Goal: Find specific page/section: Find specific page/section

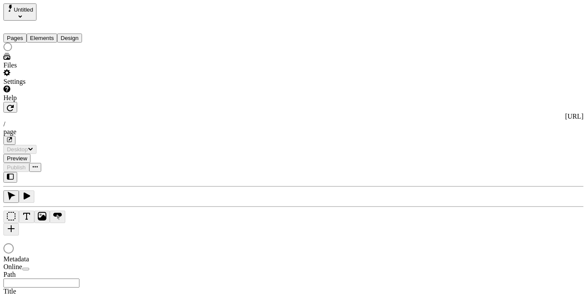
type input "/page"
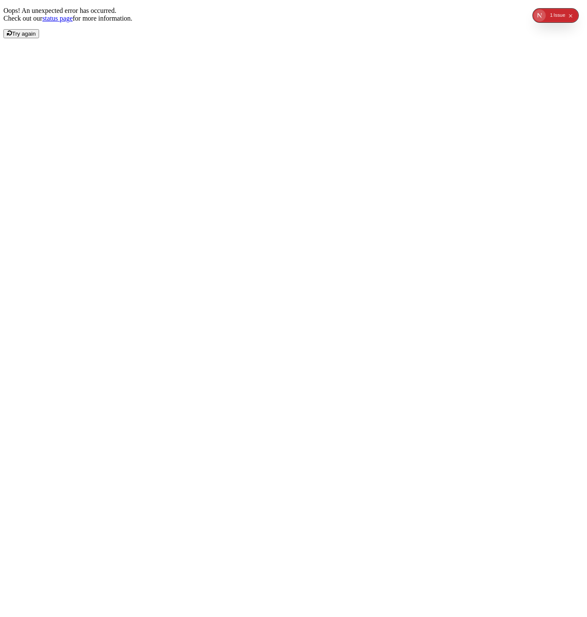
click at [557, 12] on div "Issue" at bounding box center [560, 16] width 12 height 14
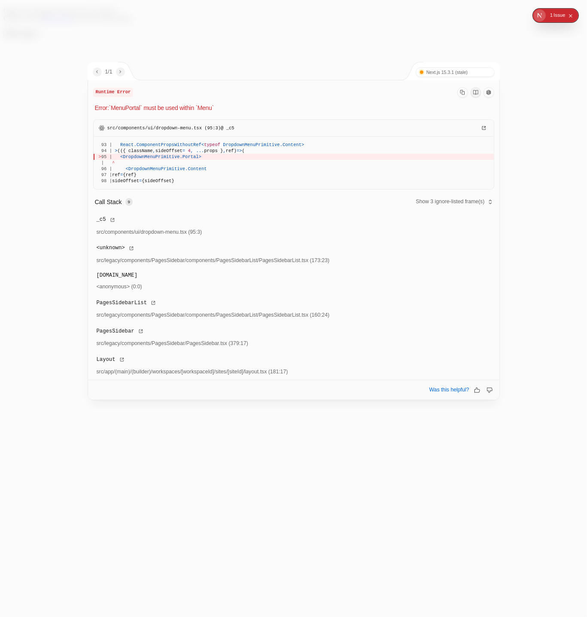
click at [180, 157] on span "DropdownMenuPrimitive" at bounding box center [151, 156] width 57 height 5
click at [131, 109] on p "Error: `MenuPortal` must be used within `Menu`" at bounding box center [295, 108] width 400 height 9
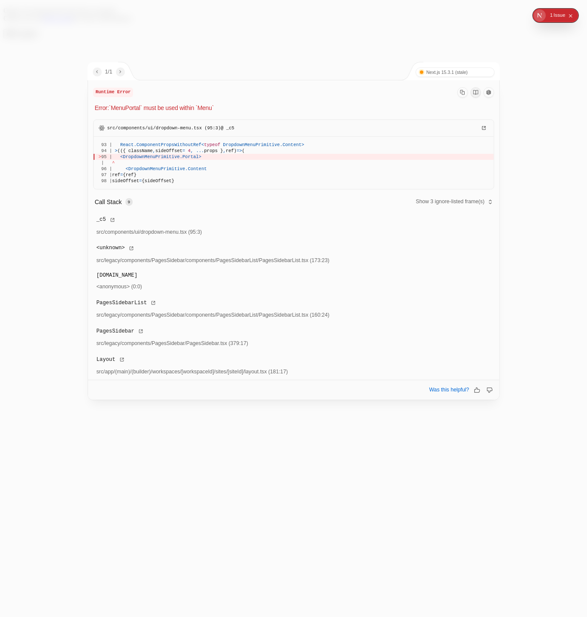
click at [131, 109] on p "Error: `MenuPortal` must be used within `Menu`" at bounding box center [295, 108] width 400 height 9
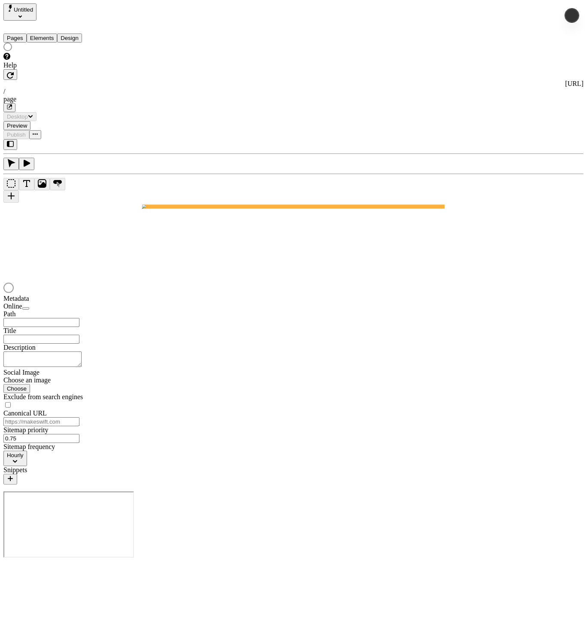
type input "/page"
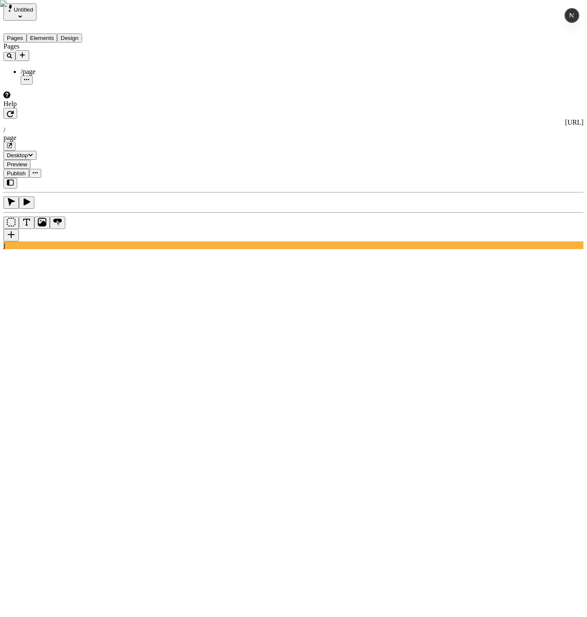
click at [29, 108] on div "Help" at bounding box center [54, 104] width 103 height 8
click at [27, 108] on div "Help" at bounding box center [54, 104] width 103 height 8
drag, startPoint x: 18, startPoint y: 606, endPoint x: 39, endPoint y: 606, distance: 21.1
click at [43, 108] on div "Help" at bounding box center [54, 100] width 103 height 16
click at [32, 108] on div "Help" at bounding box center [54, 104] width 103 height 8
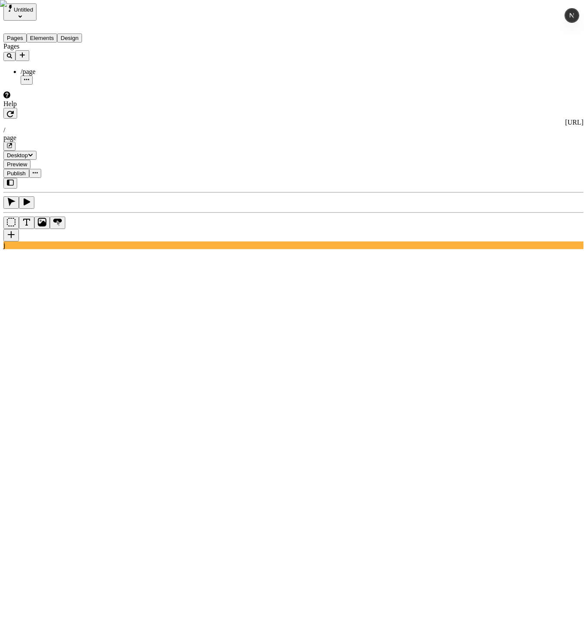
click at [32, 108] on div "Help" at bounding box center [54, 104] width 103 height 8
click at [33, 108] on div "Help" at bounding box center [54, 104] width 103 height 8
click at [57, 85] on div "Pages /page" at bounding box center [54, 64] width 103 height 42
click at [43, 108] on div "Help" at bounding box center [54, 104] width 103 height 8
drag, startPoint x: 42, startPoint y: 546, endPoint x: 41, endPoint y: 569, distance: 23.2
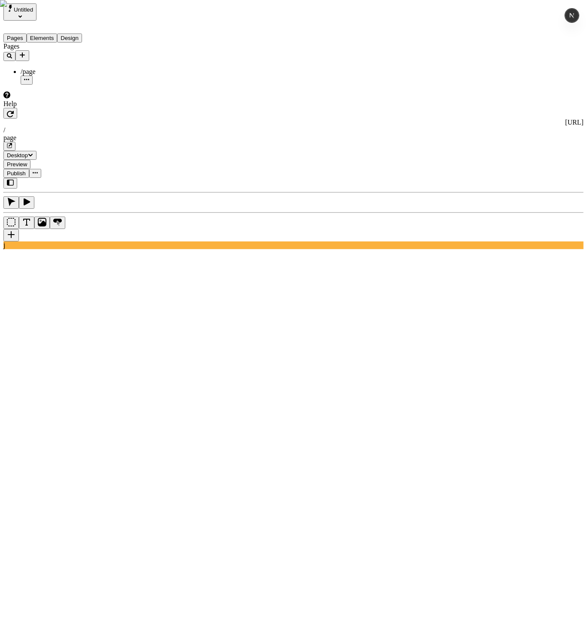
click at [43, 85] on div "Pages /page" at bounding box center [54, 64] width 103 height 42
click at [35, 108] on div "Help" at bounding box center [54, 100] width 103 height 16
click at [38, 108] on div "Help" at bounding box center [54, 104] width 103 height 8
click at [37, 108] on div "Help" at bounding box center [54, 104] width 103 height 8
click at [36, 108] on div "Help" at bounding box center [54, 104] width 103 height 8
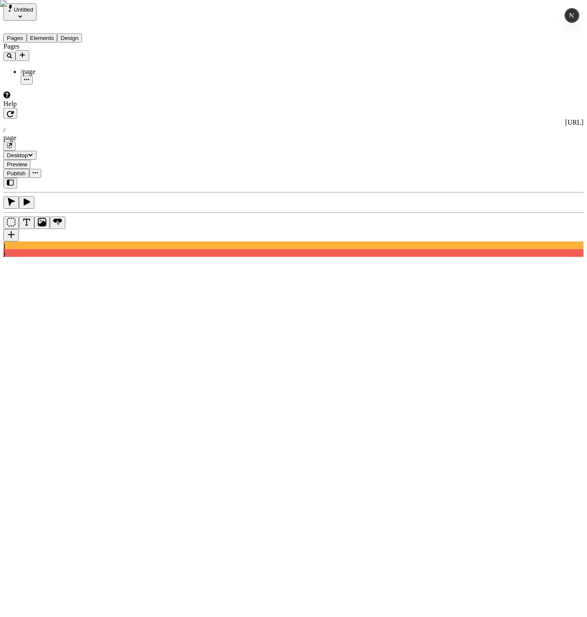
click at [36, 108] on div "Help" at bounding box center [54, 104] width 103 height 8
click at [35, 108] on div "Help" at bounding box center [54, 104] width 103 height 8
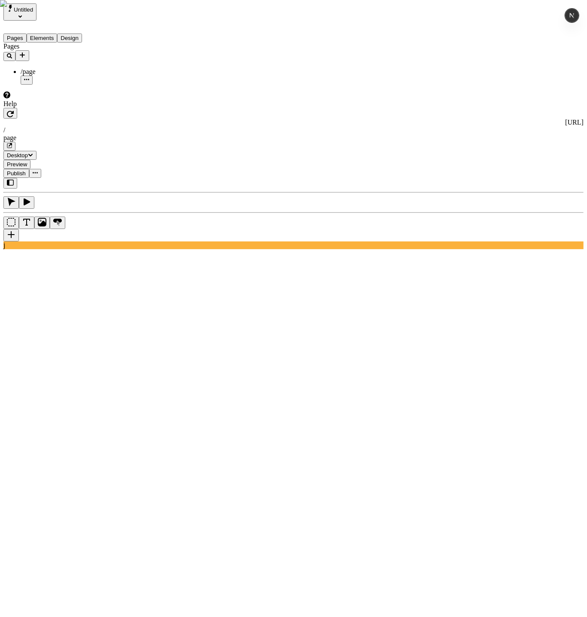
click at [48, 108] on div "Help" at bounding box center [54, 104] width 103 height 8
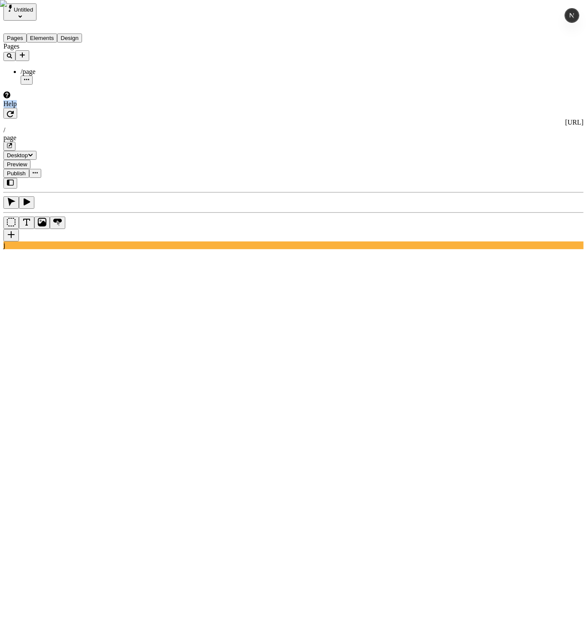
click at [48, 108] on div "Help" at bounding box center [54, 104] width 103 height 8
click at [62, 85] on div "Pages /page" at bounding box center [54, 64] width 103 height 42
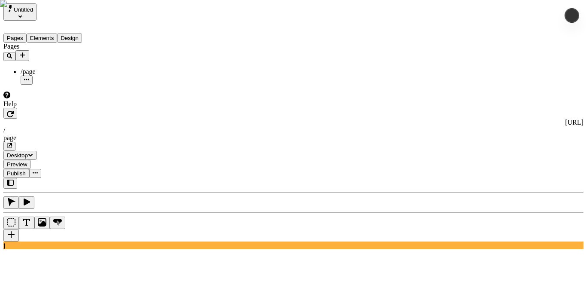
click at [45, 85] on div "Pages /page" at bounding box center [54, 64] width 103 height 42
click at [31, 108] on div "Help" at bounding box center [54, 104] width 103 height 8
click at [38, 108] on div "Help" at bounding box center [54, 104] width 103 height 8
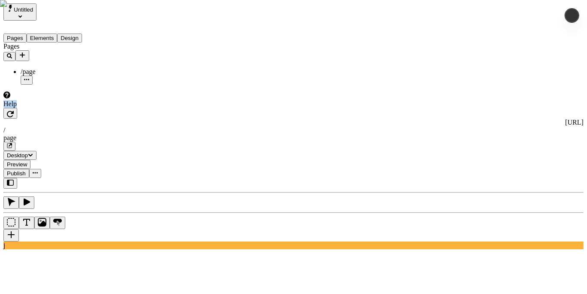
click at [38, 108] on div "Help" at bounding box center [54, 104] width 103 height 8
click at [68, 85] on div "Pages /page" at bounding box center [54, 64] width 103 height 42
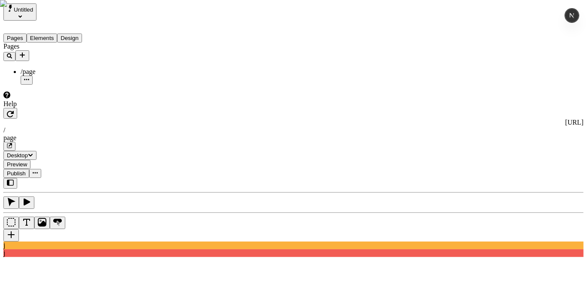
click at [49, 108] on div "Help" at bounding box center [54, 104] width 103 height 8
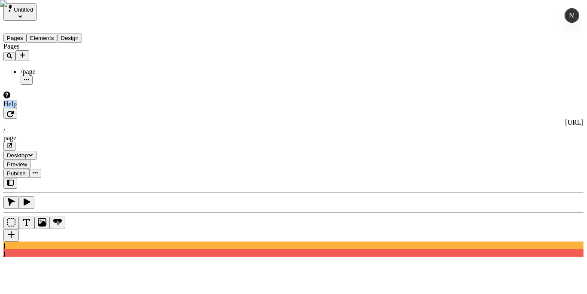
click at [49, 108] on div "Help" at bounding box center [54, 104] width 103 height 8
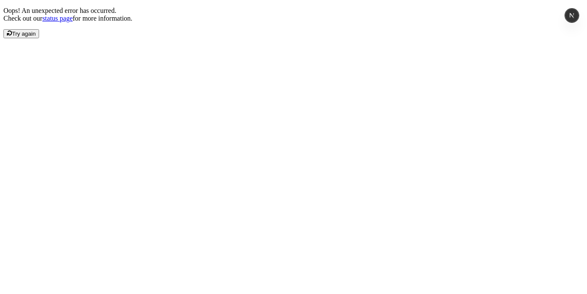
click at [63, 38] on div "Oops! An unexpected error has occurred. Check out our status page for more info…" at bounding box center [293, 22] width 581 height 31
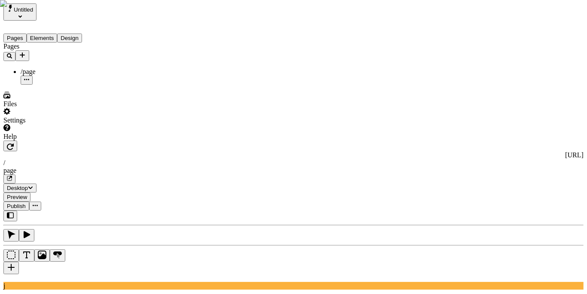
click at [36, 85] on div "Pages /page" at bounding box center [54, 64] width 103 height 42
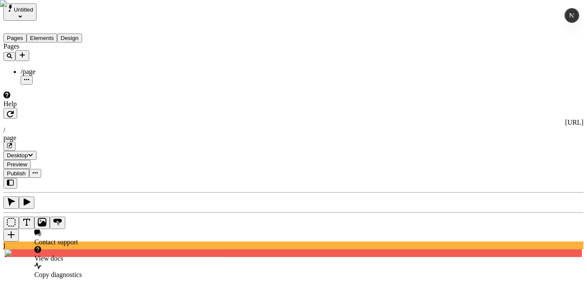
click at [80, 85] on div "Pages /page" at bounding box center [54, 64] width 103 height 42
click at [76, 85] on div "Pages /page" at bounding box center [54, 64] width 103 height 42
click at [9, 85] on div "Pages /page" at bounding box center [54, 64] width 103 height 42
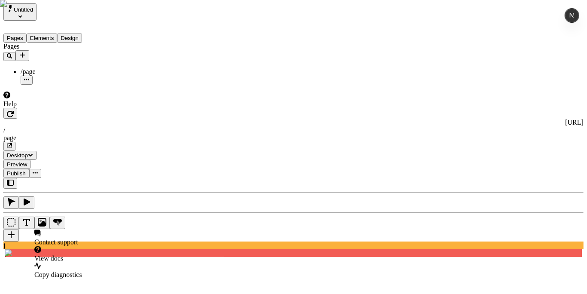
drag, startPoint x: 18, startPoint y: 231, endPoint x: 18, endPoint y: 235, distance: 4.4
click at [18, 85] on div "Pages /page" at bounding box center [54, 64] width 103 height 42
click at [24, 85] on div "Pages /page" at bounding box center [54, 64] width 103 height 42
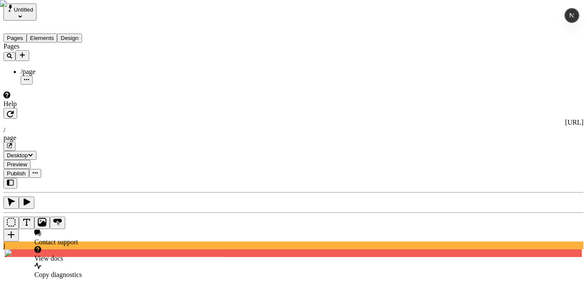
click at [67, 85] on div "Pages /page" at bounding box center [54, 64] width 103 height 42
click at [15, 85] on div "Pages /page" at bounding box center [54, 64] width 103 height 42
drag, startPoint x: 26, startPoint y: 206, endPoint x: 38, endPoint y: 203, distance: 11.9
click at [26, 85] on div "Pages /page" at bounding box center [54, 64] width 103 height 42
click at [56, 85] on div "Pages /page" at bounding box center [54, 64] width 103 height 42
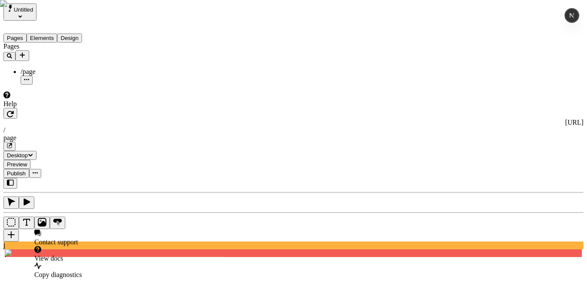
click at [11, 85] on div "Pages /page" at bounding box center [54, 64] width 103 height 42
drag, startPoint x: 34, startPoint y: 195, endPoint x: 18, endPoint y: 229, distance: 37.9
click at [34, 85] on div "Pages /page" at bounding box center [54, 64] width 103 height 42
drag, startPoint x: 16, startPoint y: 237, endPoint x: 3, endPoint y: 239, distance: 13.9
click at [16, 85] on div "Pages /page" at bounding box center [54, 64] width 103 height 42
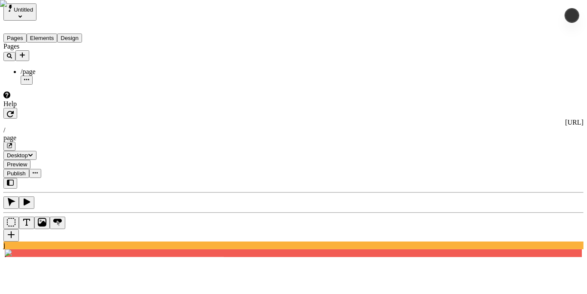
click at [52, 108] on div "Help" at bounding box center [54, 104] width 103 height 8
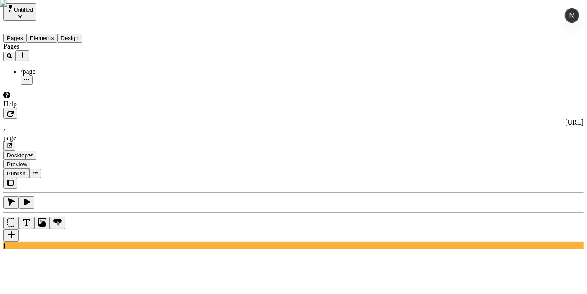
click at [42, 85] on div "Pages /page" at bounding box center [54, 64] width 103 height 42
click at [79, 85] on div "Pages /page" at bounding box center [54, 64] width 103 height 42
